Goal: Task Accomplishment & Management: Manage account settings

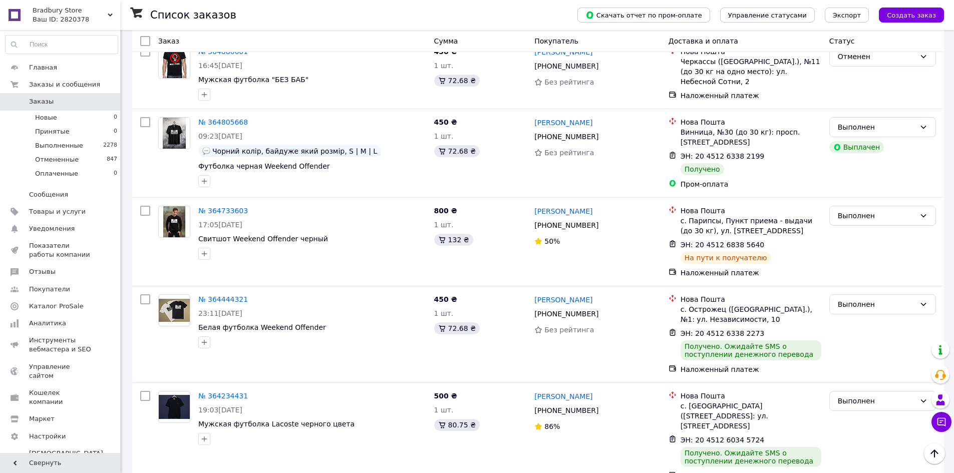
scroll to position [401, 0]
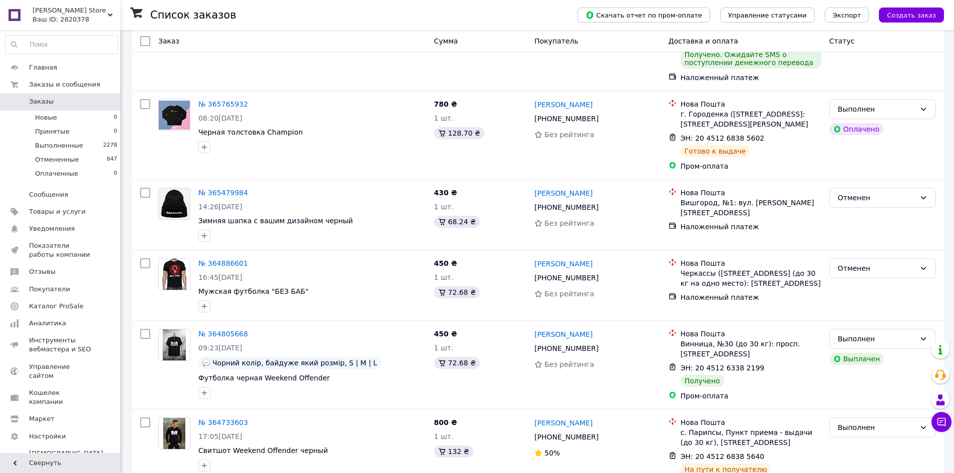
scroll to position [351, 0]
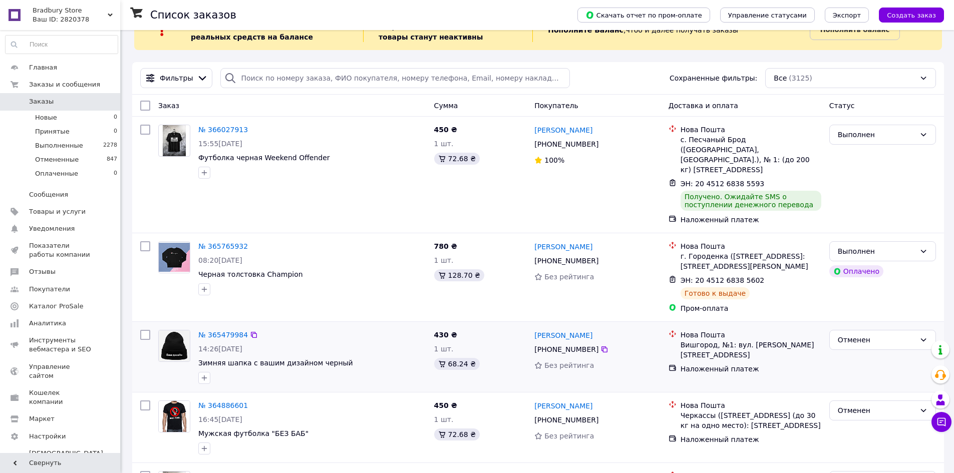
scroll to position [300, 0]
